Goal: Task Accomplishment & Management: Use online tool/utility

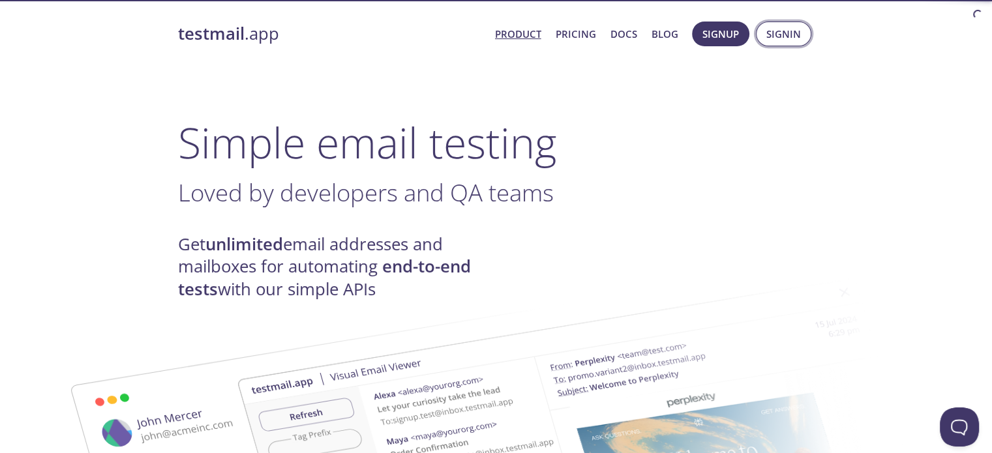
click at [802, 33] on button "Signin" at bounding box center [783, 34] width 55 height 25
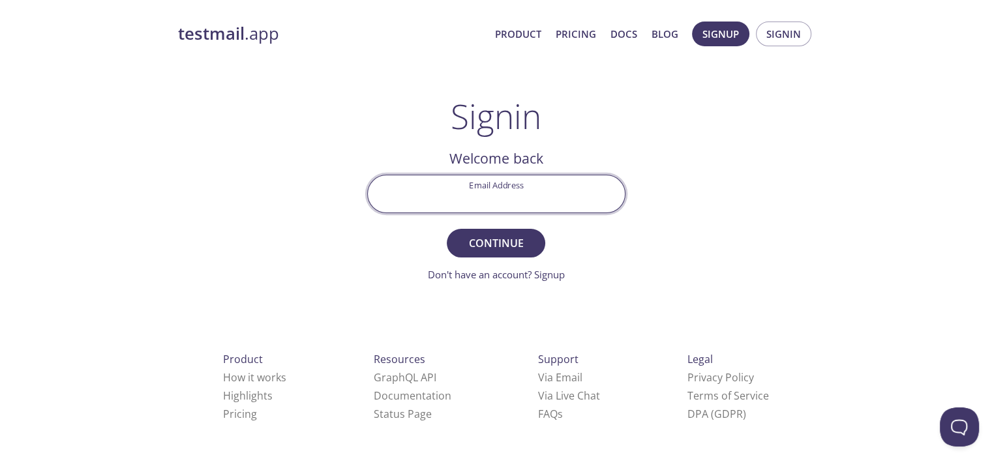
click at [566, 191] on input "Email Address" at bounding box center [496, 193] width 257 height 37
type input "[EMAIL_ADDRESS][PERSON_NAME][DOMAIN_NAME]"
click at [611, 252] on form "Email Address ksacrey@eckler.ca Continue Don't have an account? Signup" at bounding box center [496, 229] width 258 height 108
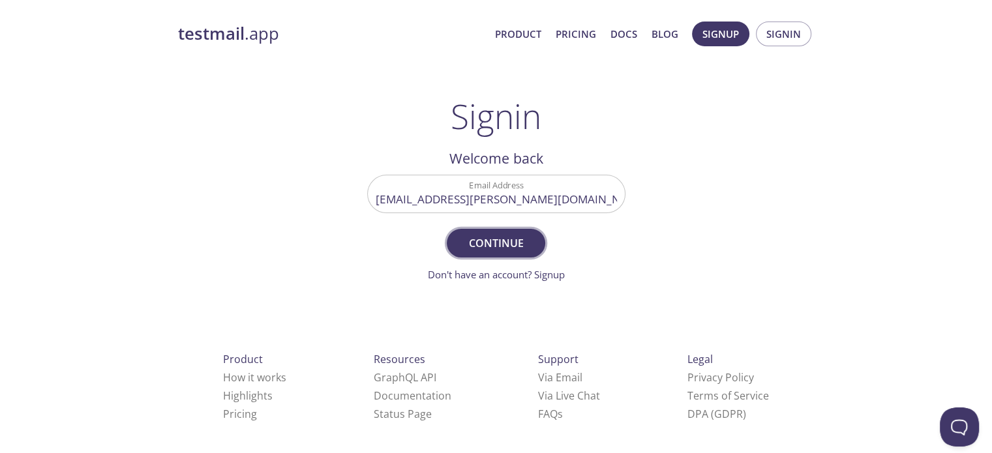
click at [491, 243] on span "Continue" at bounding box center [495, 243] width 69 height 18
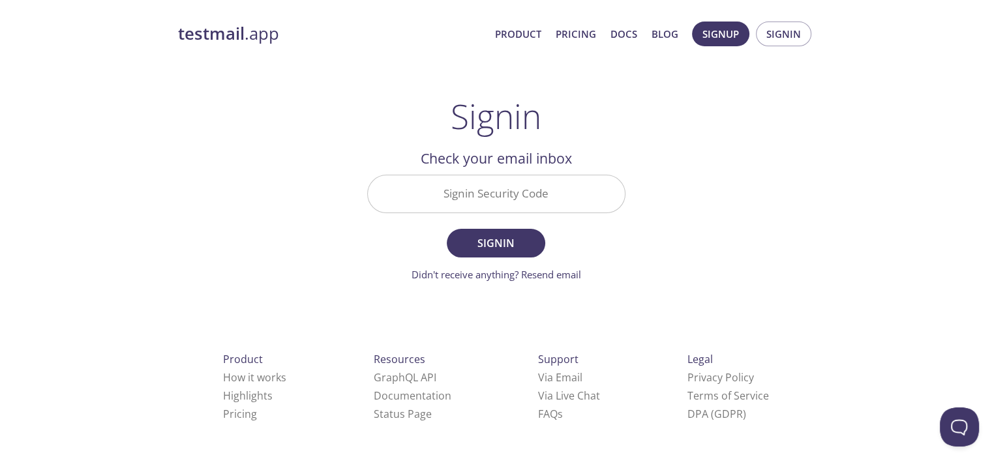
click at [448, 204] on input "Signin Security Code" at bounding box center [496, 193] width 257 height 37
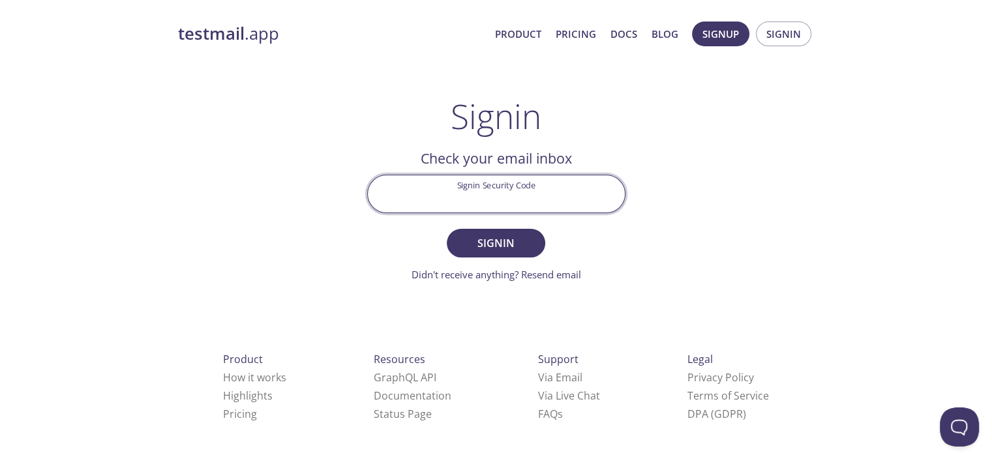
paste input "FM2LC6J"
type input "FM2LC6J"
click at [514, 238] on span "Signin" at bounding box center [495, 243] width 69 height 18
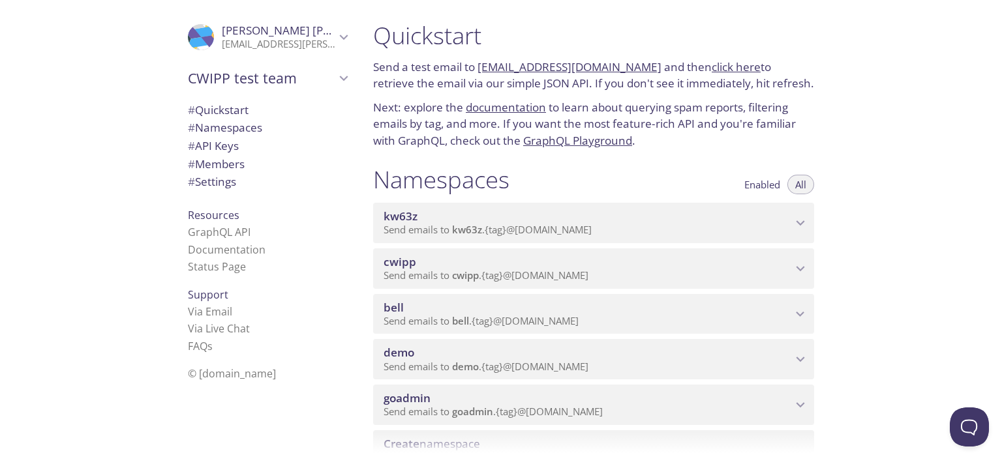
click at [563, 67] on link "kw63z.test@inbox.testmail.app" at bounding box center [570, 66] width 184 height 15
click at [722, 67] on link "click here" at bounding box center [736, 66] width 49 height 15
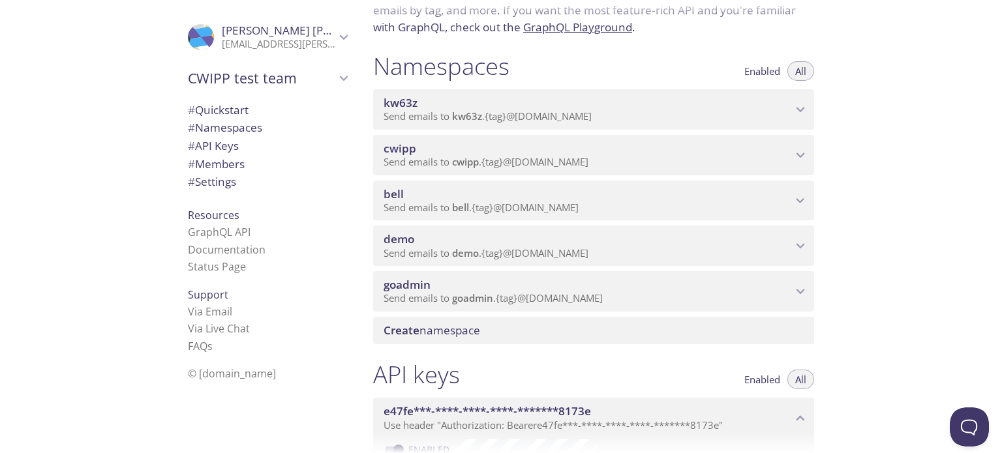
scroll to position [130, 0]
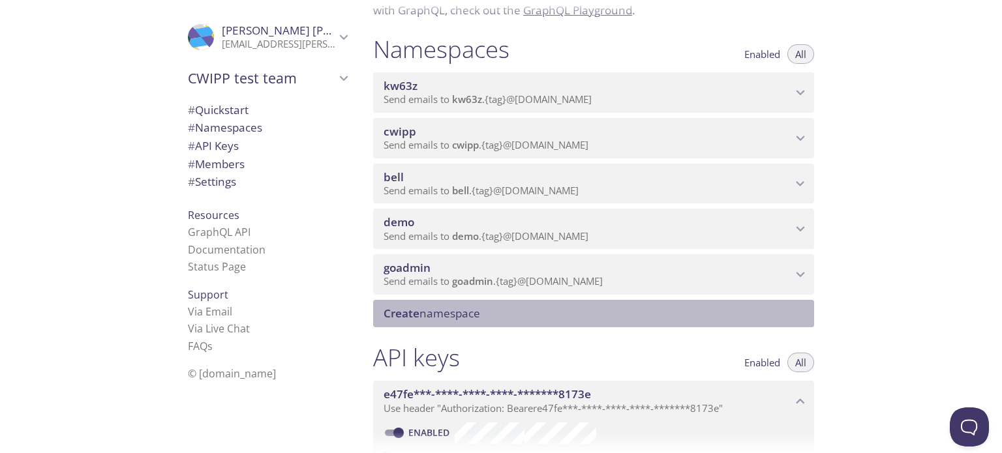
click at [403, 315] on span "Create" at bounding box center [402, 313] width 36 height 15
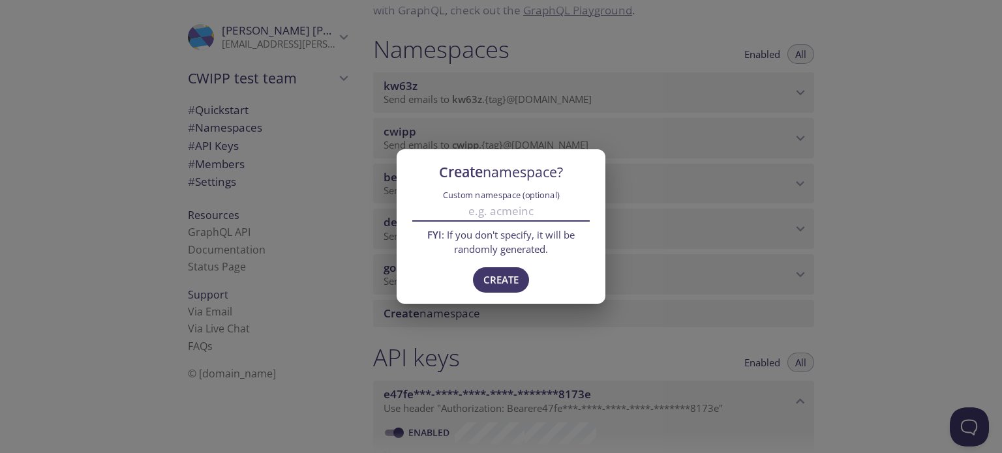
click at [504, 213] on input "Custom namespace (optional)" at bounding box center [500, 211] width 177 height 22
type input "webc"
click at [509, 275] on span "Create" at bounding box center [500, 279] width 35 height 17
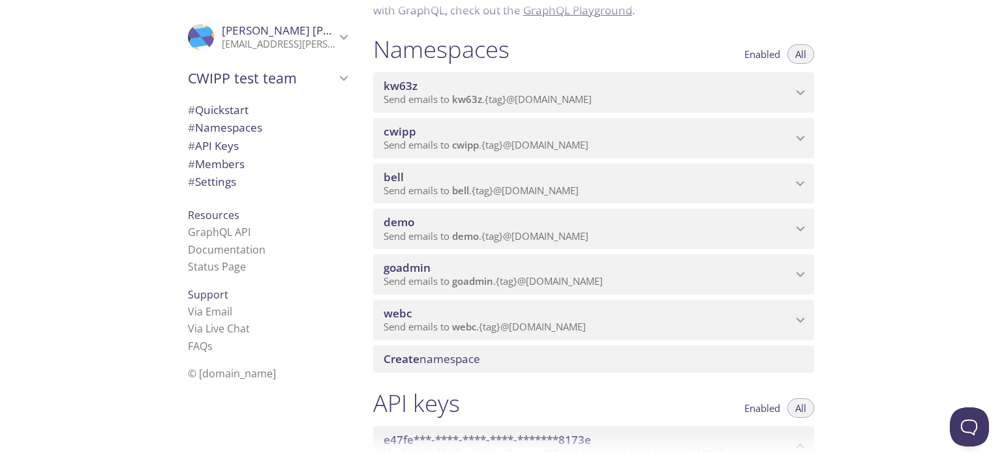
click at [595, 321] on p "Send emails to webc . {tag} @inbox.testmail.app" at bounding box center [588, 327] width 408 height 13
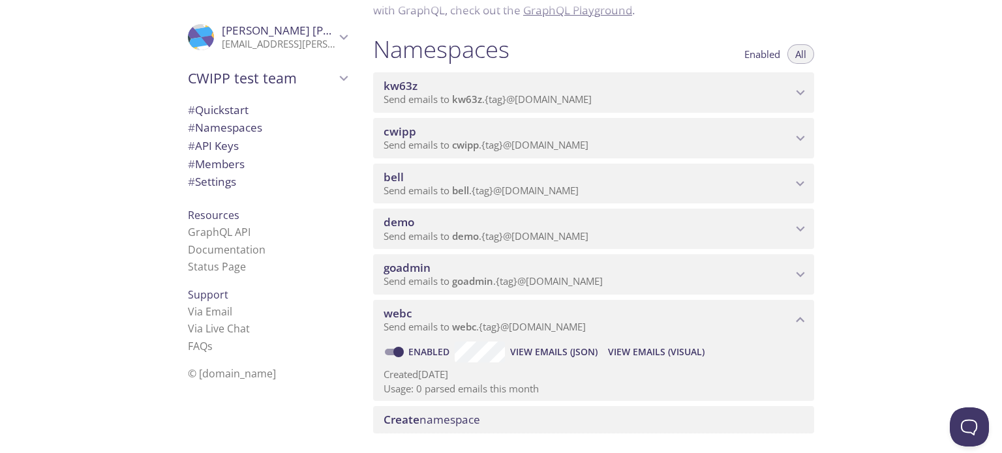
click at [678, 354] on span "View Emails (Visual)" at bounding box center [656, 352] width 97 height 16
click at [789, 132] on span "cwipp" at bounding box center [588, 132] width 408 height 14
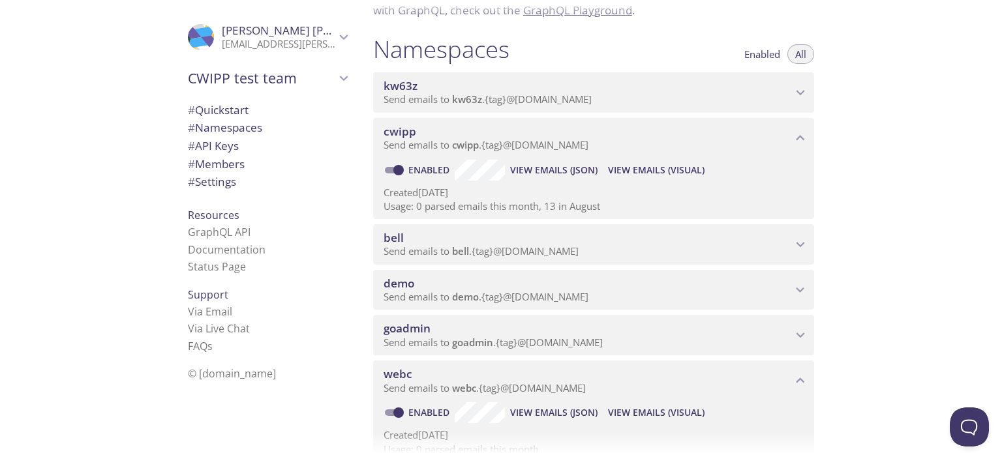
click at [639, 171] on span "View Emails (Visual)" at bounding box center [656, 170] width 97 height 16
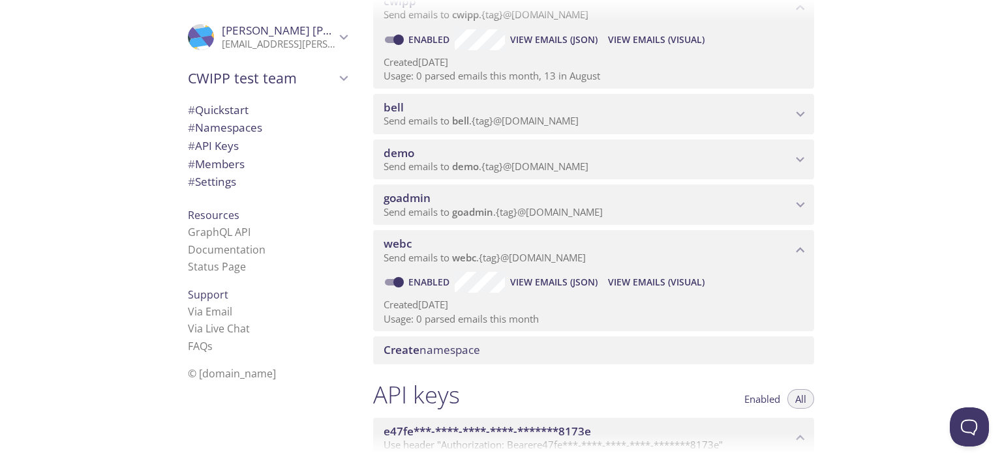
scroll to position [65, 0]
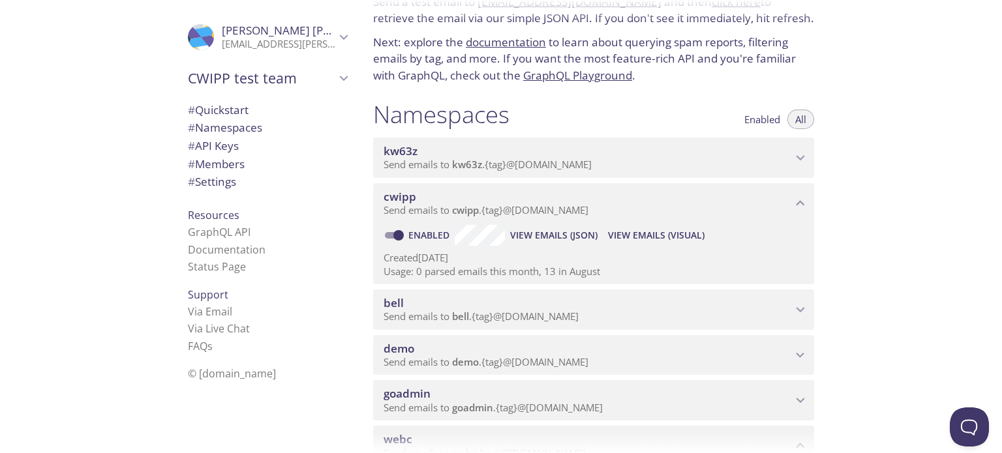
click at [669, 237] on span "View Emails (Visual)" at bounding box center [656, 236] width 97 height 16
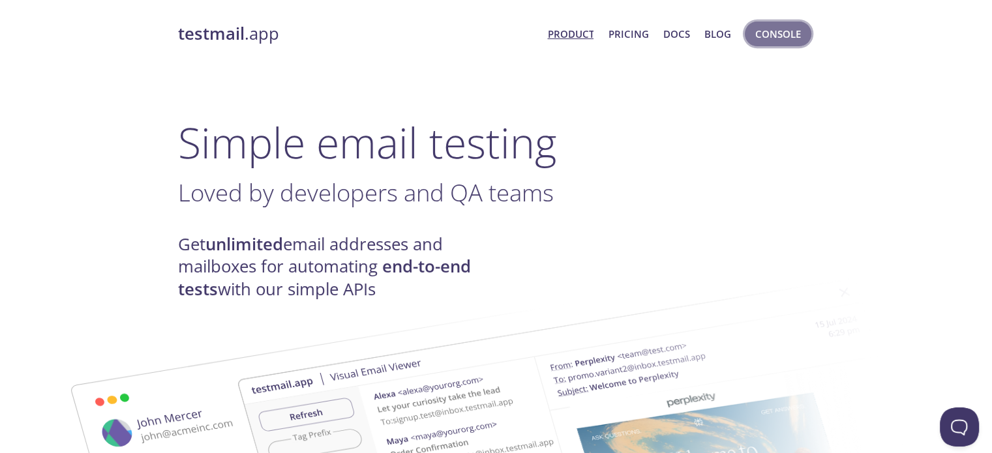
click at [772, 36] on span "Console" at bounding box center [778, 33] width 46 height 17
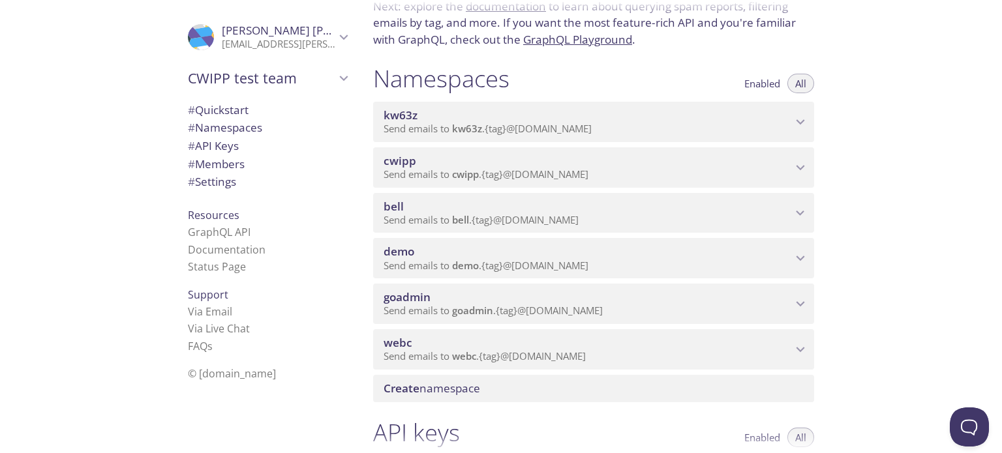
scroll to position [130, 0]
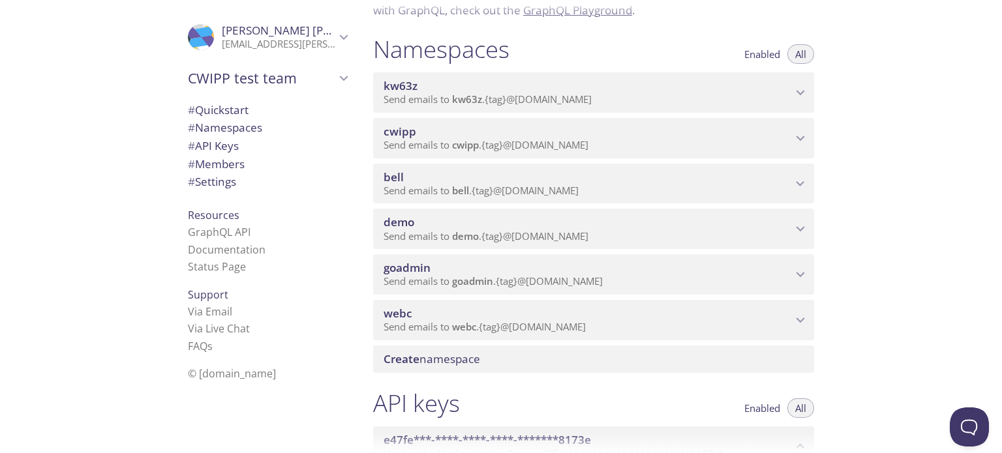
click at [433, 325] on span "Send emails to webc . {tag} @inbox.testmail.app" at bounding box center [485, 326] width 202 height 13
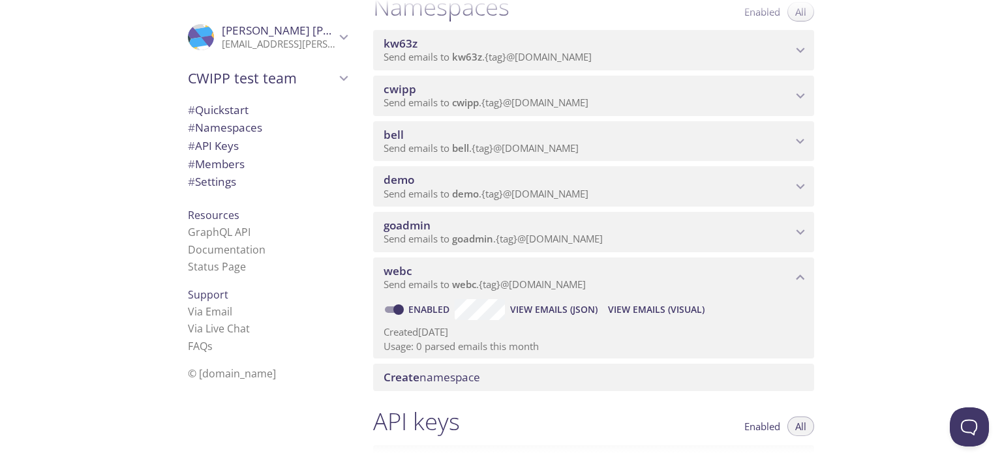
scroll to position [196, 0]
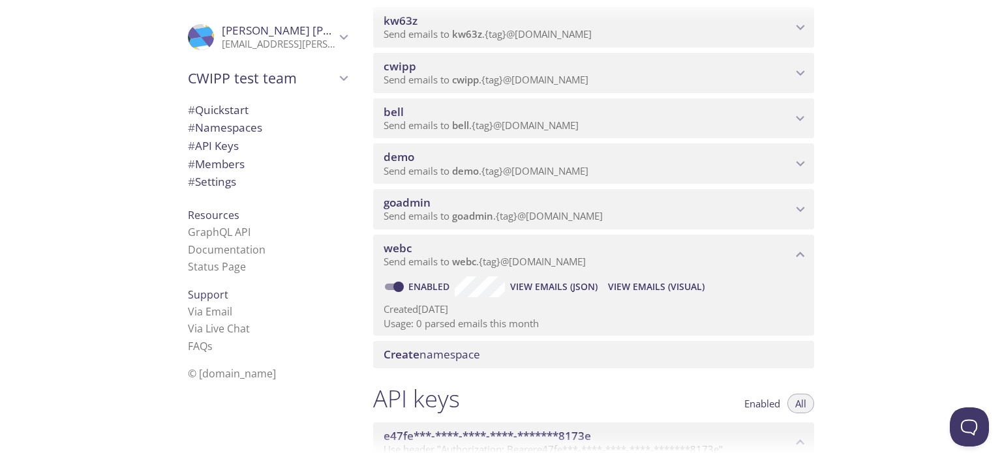
drag, startPoint x: 472, startPoint y: 260, endPoint x: 344, endPoint y: 276, distance: 128.8
click at [344, 276] on div "Resources GraphQL API Documentation Status Page" at bounding box center [267, 242] width 180 height 80
